Goal: Check status: Check status

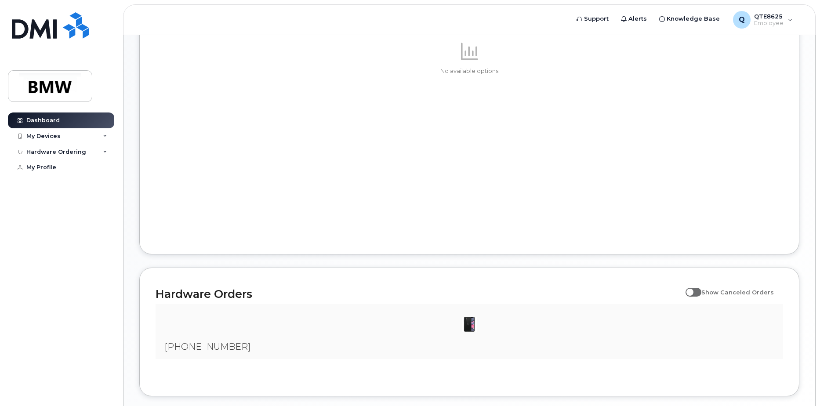
scroll to position [408, 0]
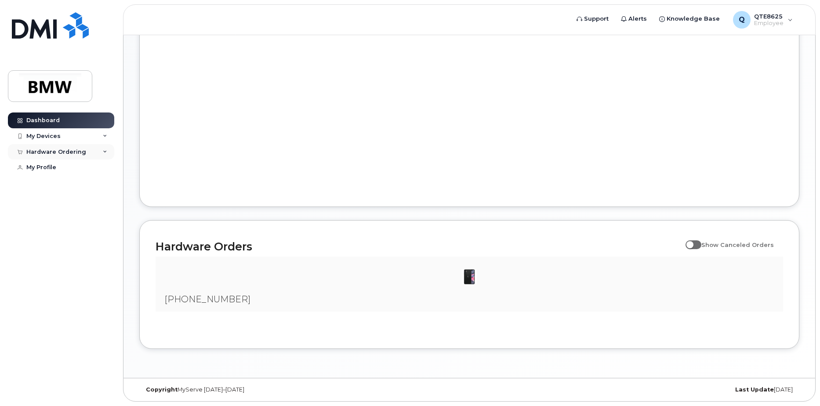
click at [78, 151] on div "Hardware Ordering" at bounding box center [56, 151] width 60 height 7
click at [58, 171] on div "My Orders" at bounding box center [46, 168] width 32 height 8
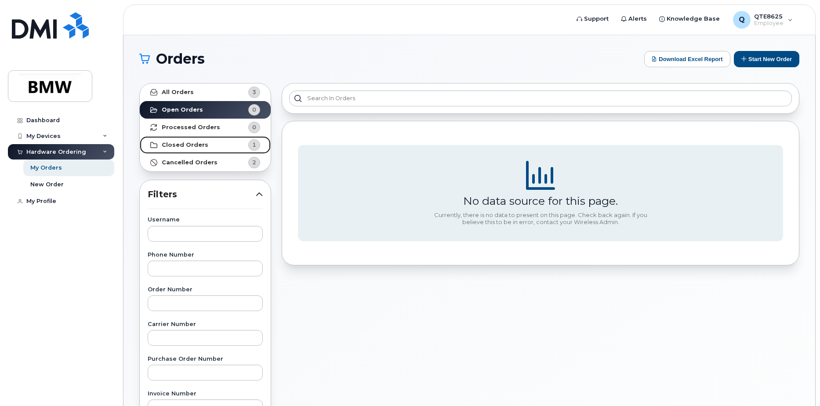
click at [219, 140] on link "Closed Orders 1" at bounding box center [205, 145] width 131 height 18
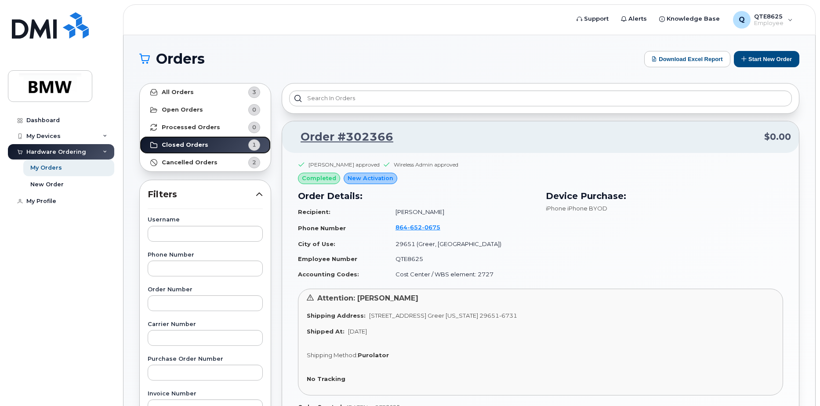
scroll to position [44, 0]
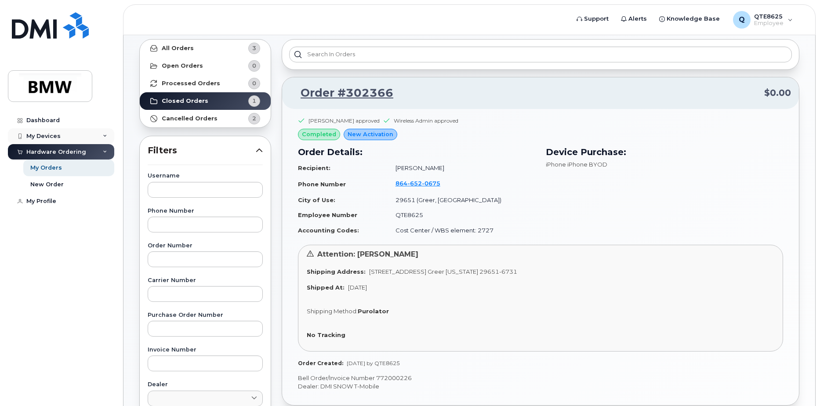
click at [67, 138] on div "My Devices" at bounding box center [61, 136] width 106 height 16
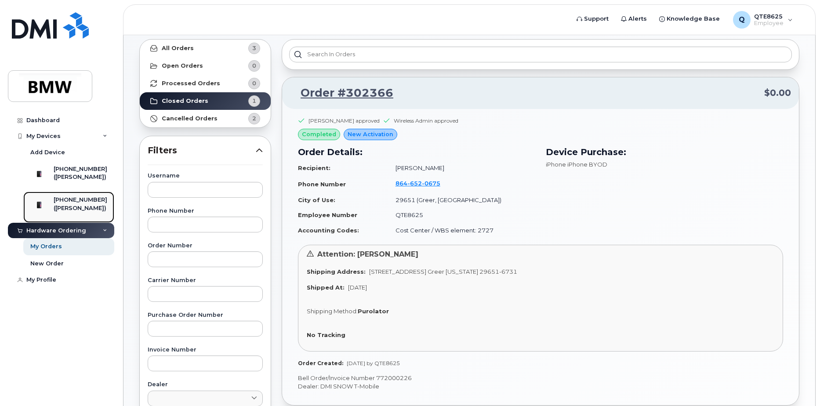
click at [64, 209] on div "([PERSON_NAME])" at bounding box center [81, 208] width 54 height 8
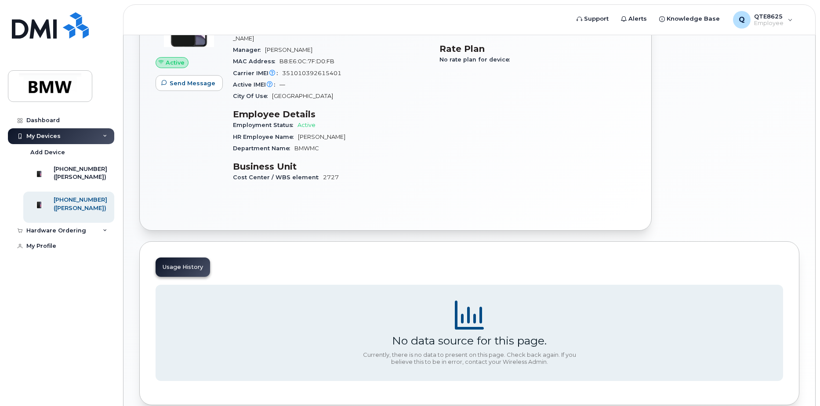
scroll to position [65, 0]
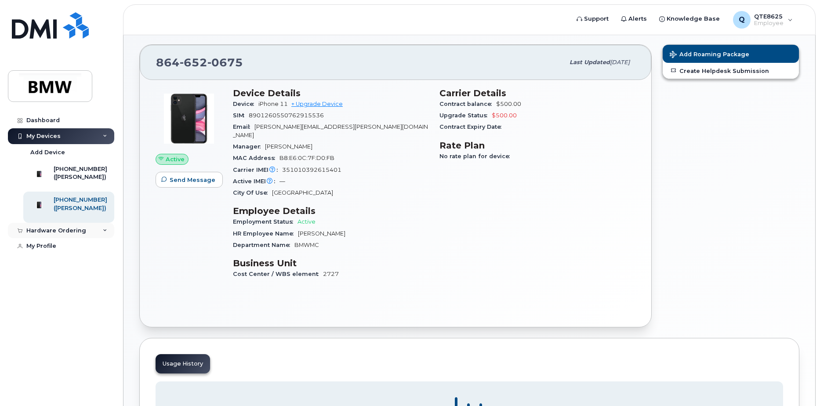
click at [88, 239] on div "Hardware Ordering" at bounding box center [61, 231] width 106 height 16
click at [55, 271] on link "New Order" at bounding box center [68, 263] width 91 height 17
click at [74, 255] on link "My Orders" at bounding box center [68, 246] width 91 height 17
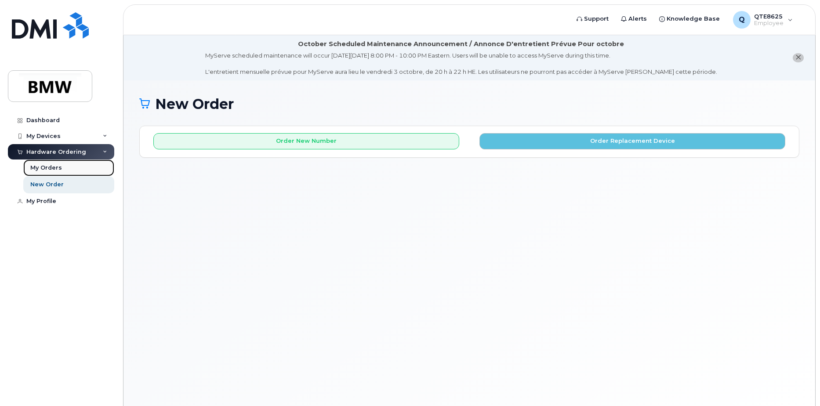
click at [96, 161] on link "My Orders" at bounding box center [68, 167] width 91 height 17
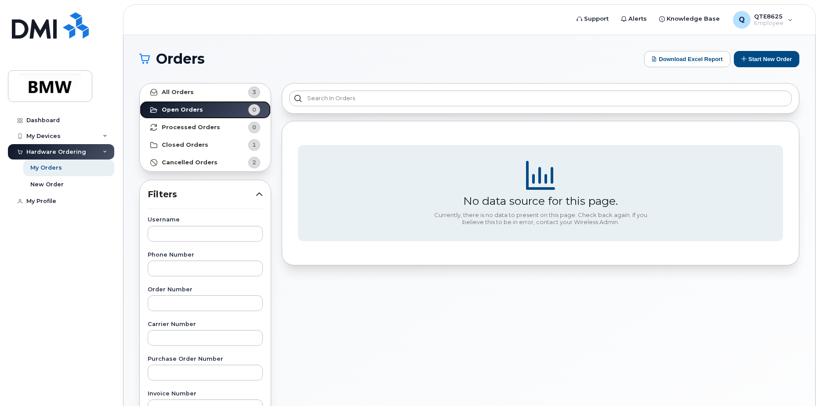
click at [215, 106] on link "Open Orders 0" at bounding box center [205, 110] width 131 height 18
click at [226, 93] on link "All Orders 3" at bounding box center [205, 92] width 131 height 18
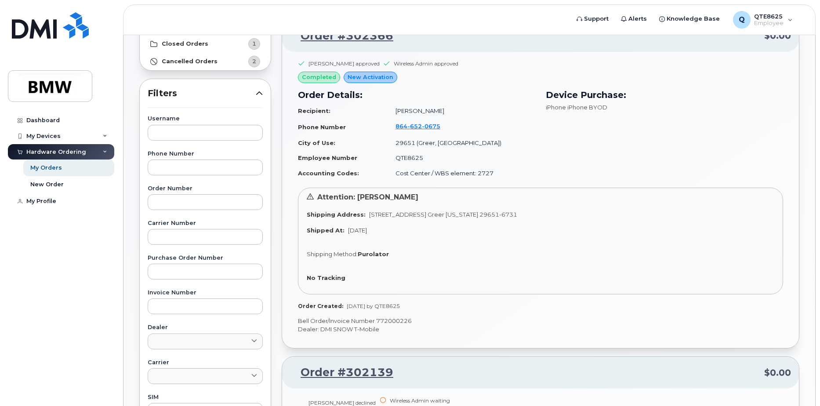
scroll to position [39, 0]
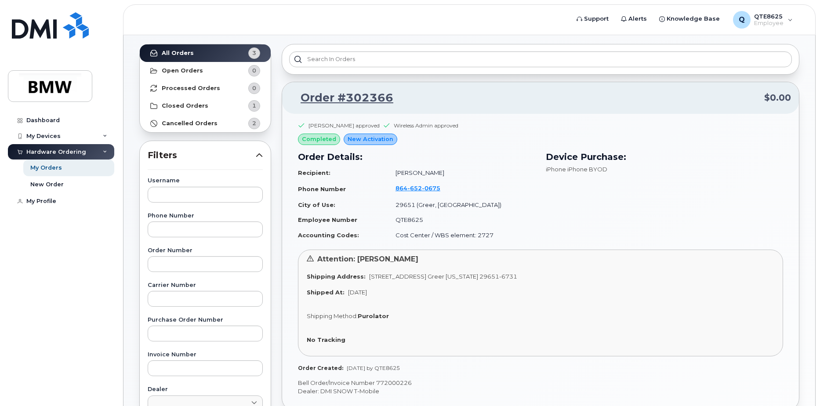
click at [358, 143] on span "New Activation" at bounding box center [370, 139] width 46 height 8
click at [354, 94] on link "Order #302366" at bounding box center [341, 98] width 103 height 16
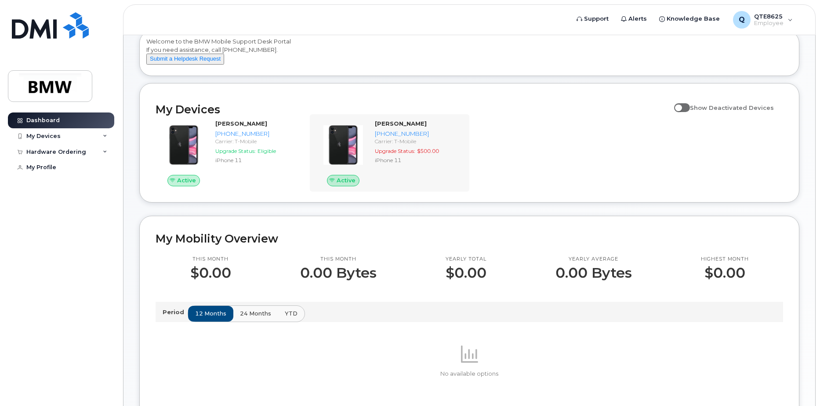
scroll to position [44, 0]
